Goal: Information Seeking & Learning: Learn about a topic

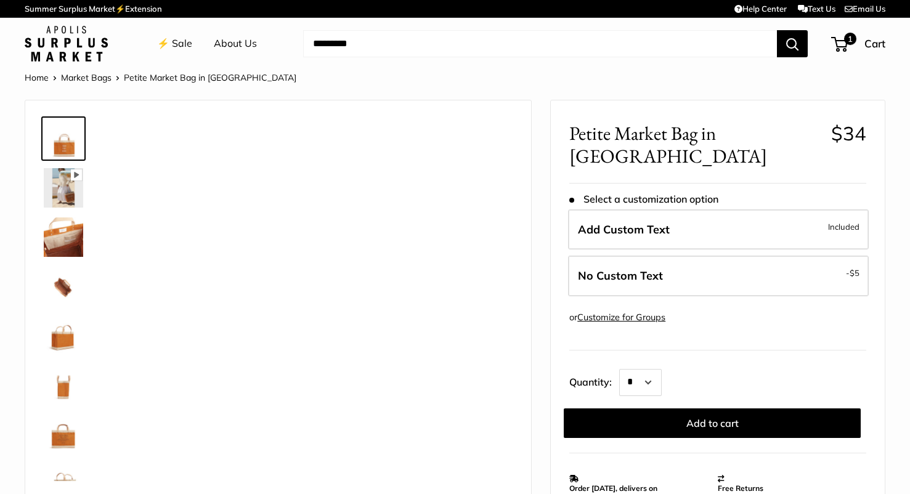
click at [56, 65] on header "⚡️ Sale About Us Need help? Text Us: 20919 hello@apolisglobal.com Follow Us Fac…" at bounding box center [455, 44] width 910 height 52
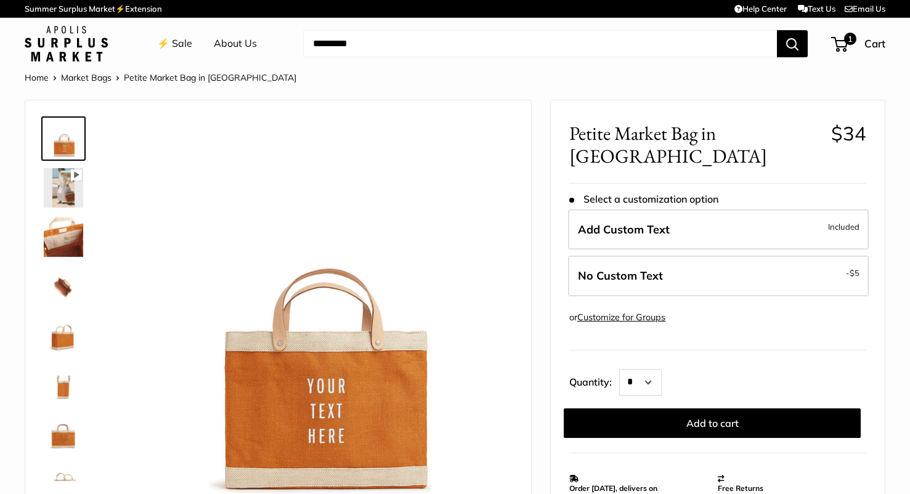
click at [176, 43] on link "⚡️ Sale" at bounding box center [174, 44] width 35 height 18
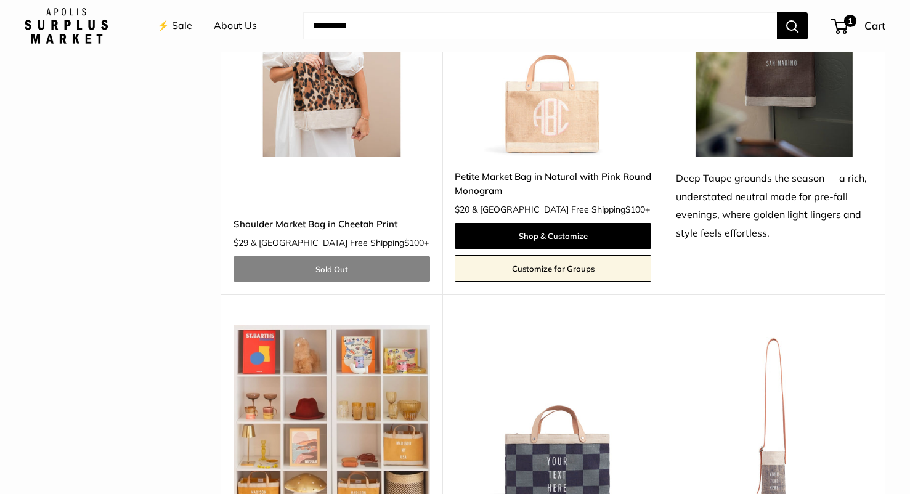
scroll to position [3872, 0]
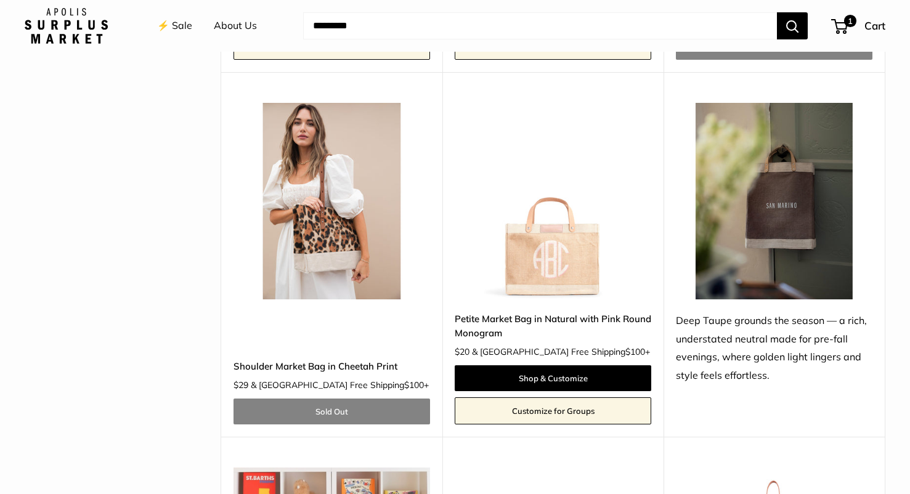
click at [0, 0] on img at bounding box center [0, 0] width 0 height 0
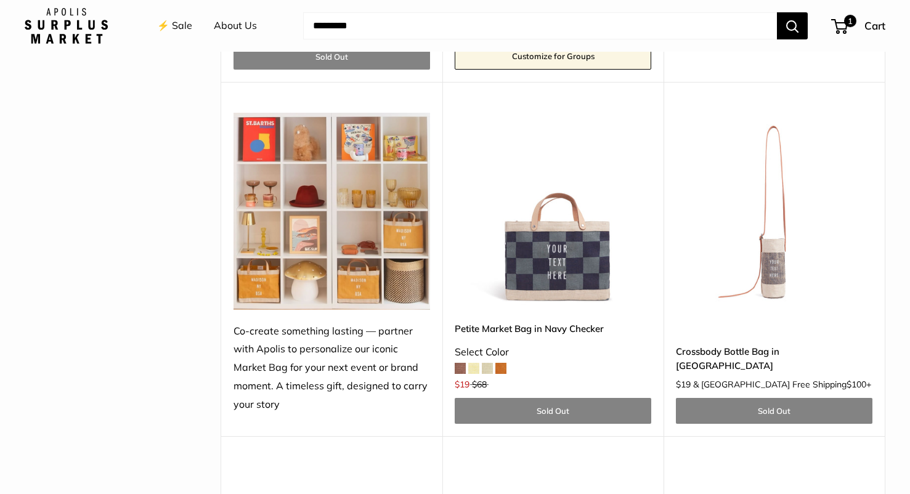
scroll to position [4251, 0]
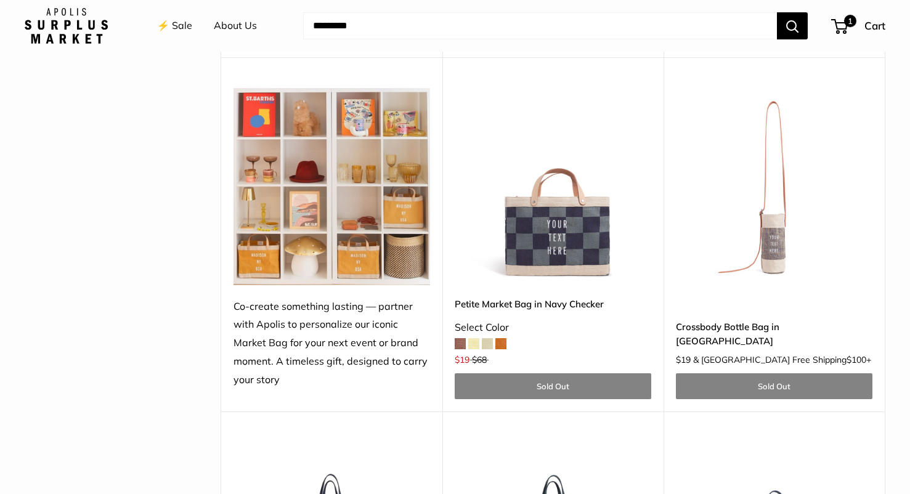
click at [0, 0] on img at bounding box center [0, 0] width 0 height 0
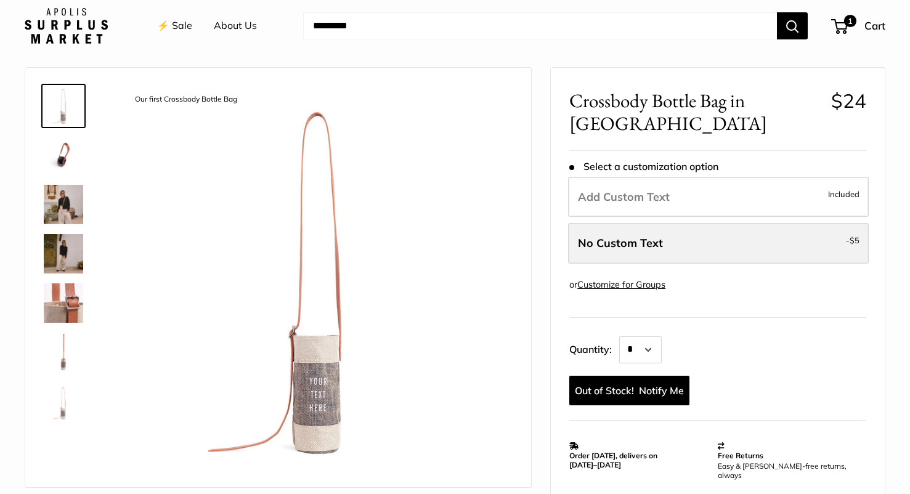
scroll to position [38, 0]
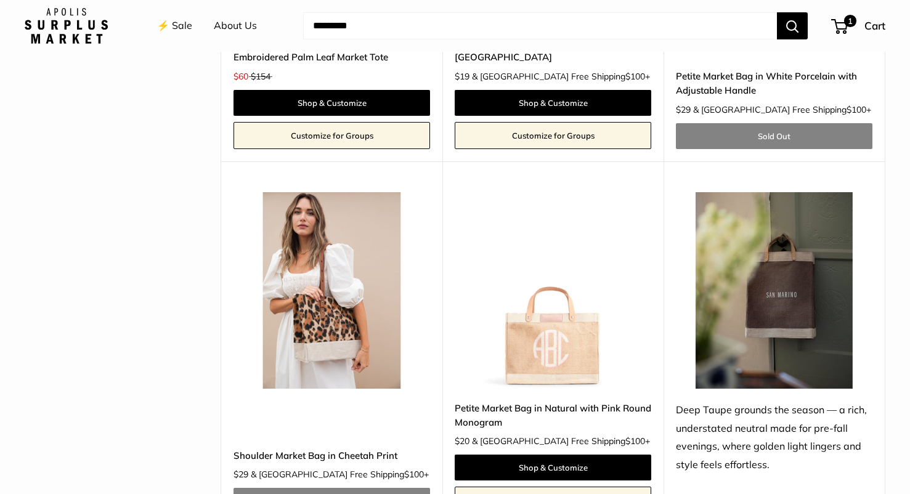
scroll to position [3745, 0]
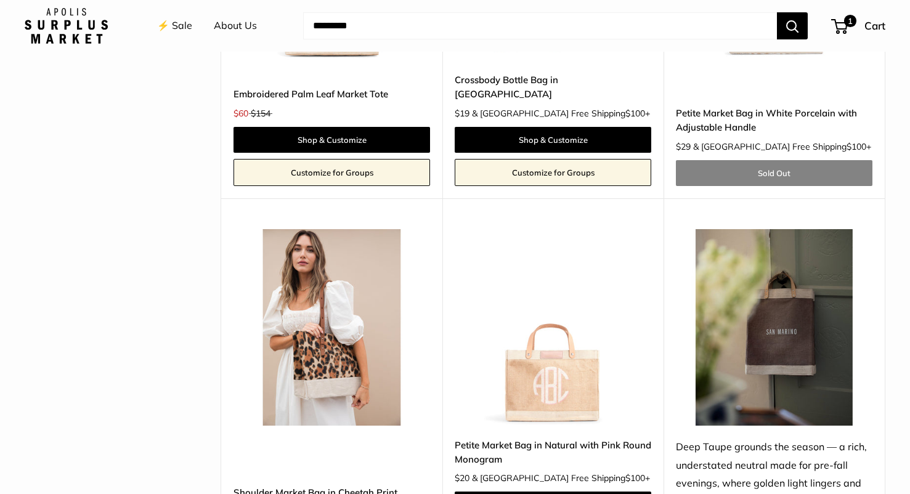
click at [0, 0] on img at bounding box center [0, 0] width 0 height 0
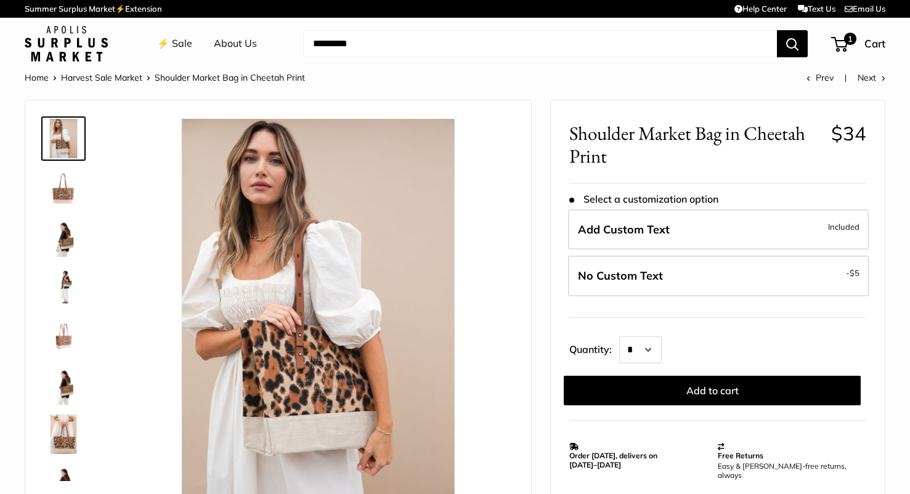
click at [170, 37] on link "⚡️ Sale" at bounding box center [174, 44] width 35 height 18
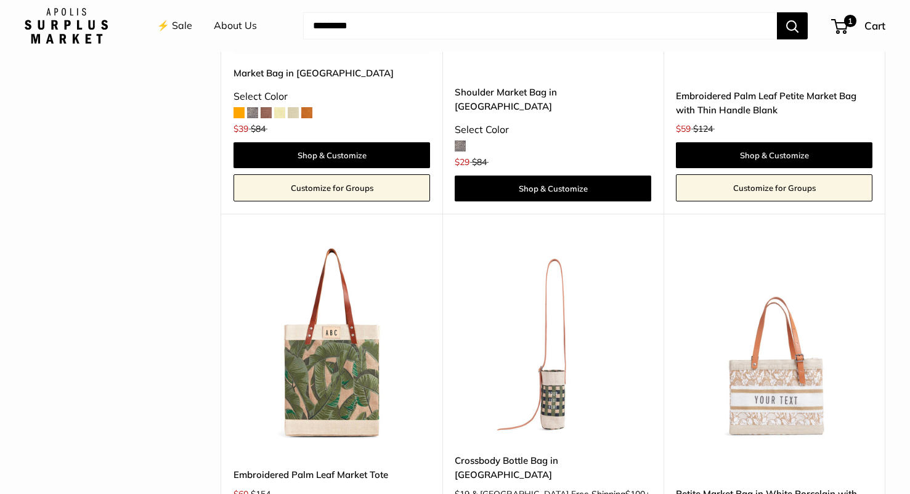
scroll to position [3443, 0]
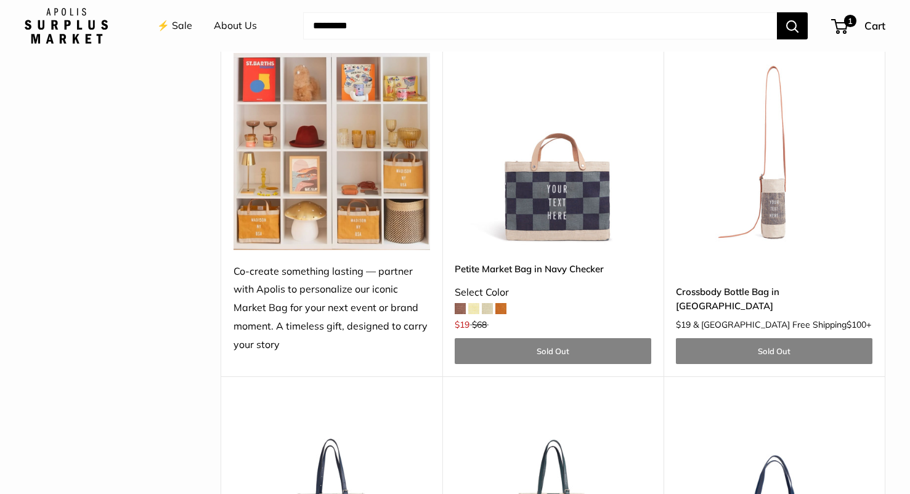
scroll to position [4252, 0]
